Goal: Task Accomplishment & Management: Use online tool/utility

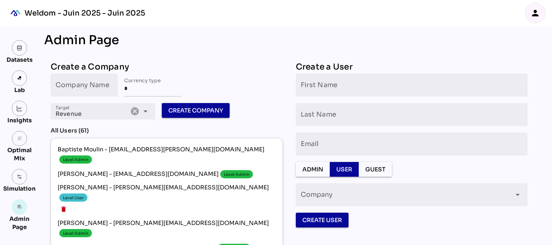
click at [532, 14] on icon "person" at bounding box center [536, 13] width 10 height 10
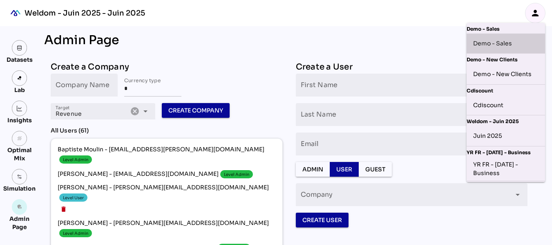
click at [505, 43] on div "Demo - Sales" at bounding box center [505, 43] width 65 height 13
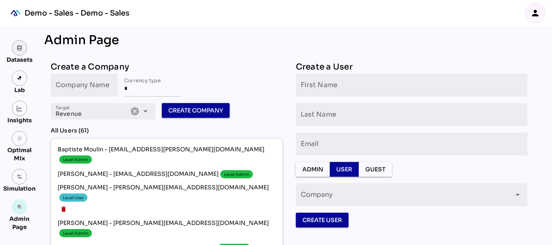
click at [20, 52] on link at bounding box center [20, 48] width 16 height 16
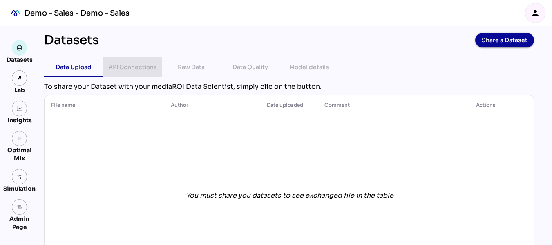
click at [146, 70] on div "API Connections" at bounding box center [132, 67] width 49 height 10
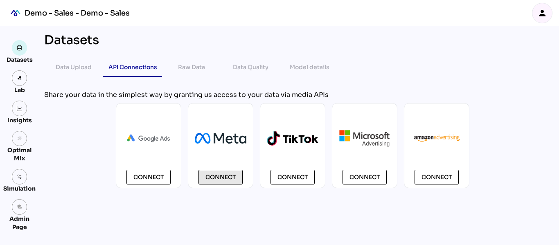
click at [222, 176] on span "Connect" at bounding box center [220, 177] width 30 height 10
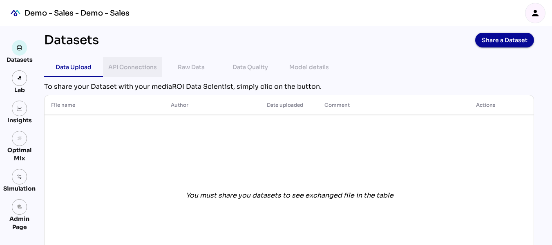
click at [132, 63] on div "API Connections" at bounding box center [132, 67] width 49 height 10
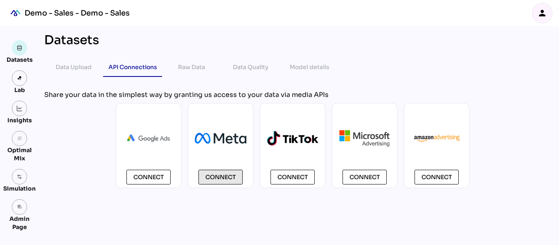
click at [220, 179] on span "Connect" at bounding box center [220, 177] width 30 height 10
click at [217, 174] on span "Connect" at bounding box center [220, 177] width 30 height 10
